Goal: Navigation & Orientation: Find specific page/section

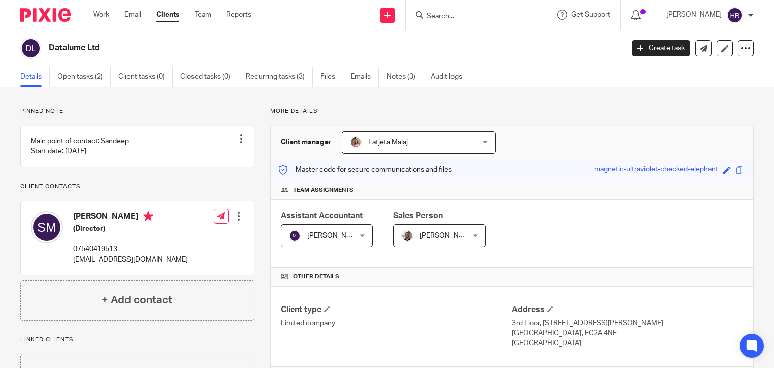
scroll to position [236, 0]
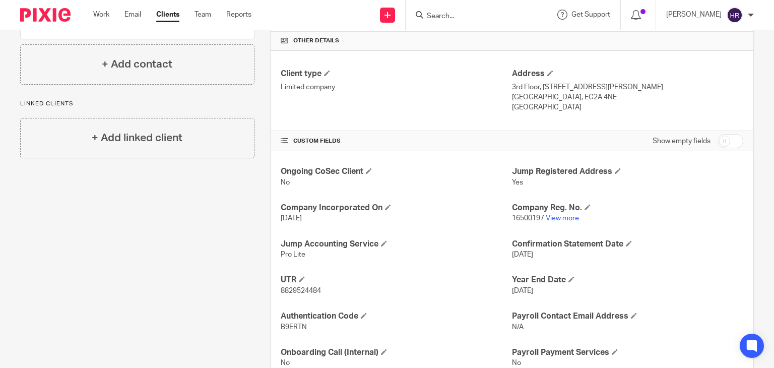
click at [563, 224] on div "Ongoing CoSec Client No Jump Registered Address Yes Company Incorporated On [DA…" at bounding box center [511, 267] width 482 height 232
click at [562, 220] on link "View more" at bounding box center [561, 218] width 33 height 7
click at [436, 11] on form at bounding box center [479, 15] width 107 height 13
click at [437, 16] on input "Search" at bounding box center [471, 16] width 91 height 9
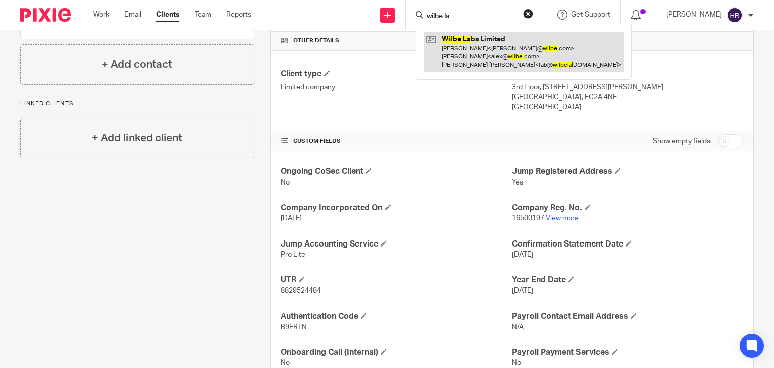
type input "wilbe la"
click at [460, 51] on link at bounding box center [524, 52] width 200 height 40
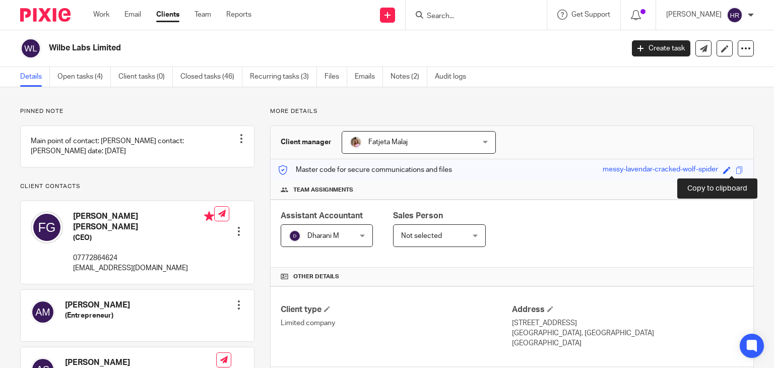
click at [735, 170] on span at bounding box center [739, 170] width 8 height 8
click at [426, 13] on input "Search" at bounding box center [471, 16] width 91 height 9
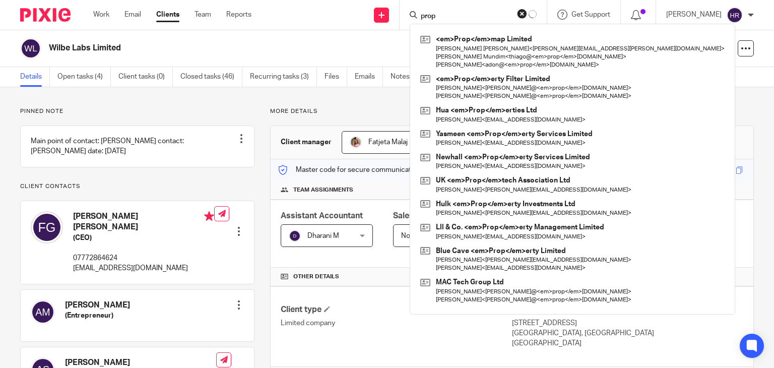
type input "prop"
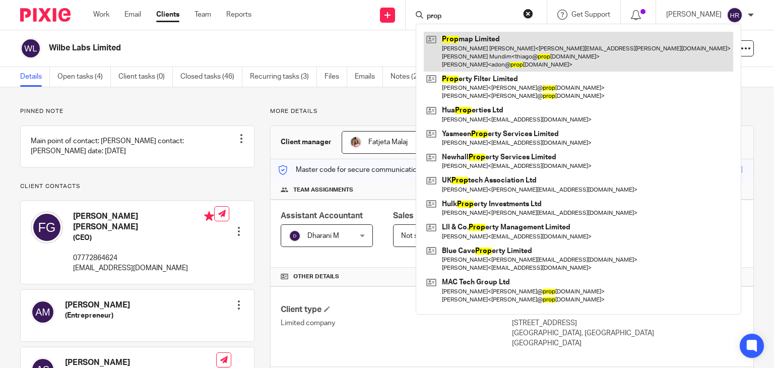
click at [442, 35] on link at bounding box center [578, 52] width 309 height 40
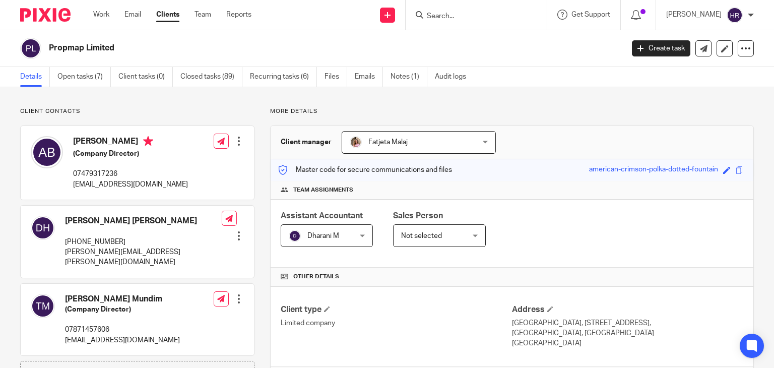
drag, startPoint x: 738, startPoint y: 167, endPoint x: 733, endPoint y: 169, distance: 5.4
click at [735, 168] on div "Master code for secure communications and files american-crimson-polka-dotted-f…" at bounding box center [511, 170] width 482 height 22
click at [735, 169] on span at bounding box center [739, 170] width 8 height 8
